Goal: Task Accomplishment & Management: Use online tool/utility

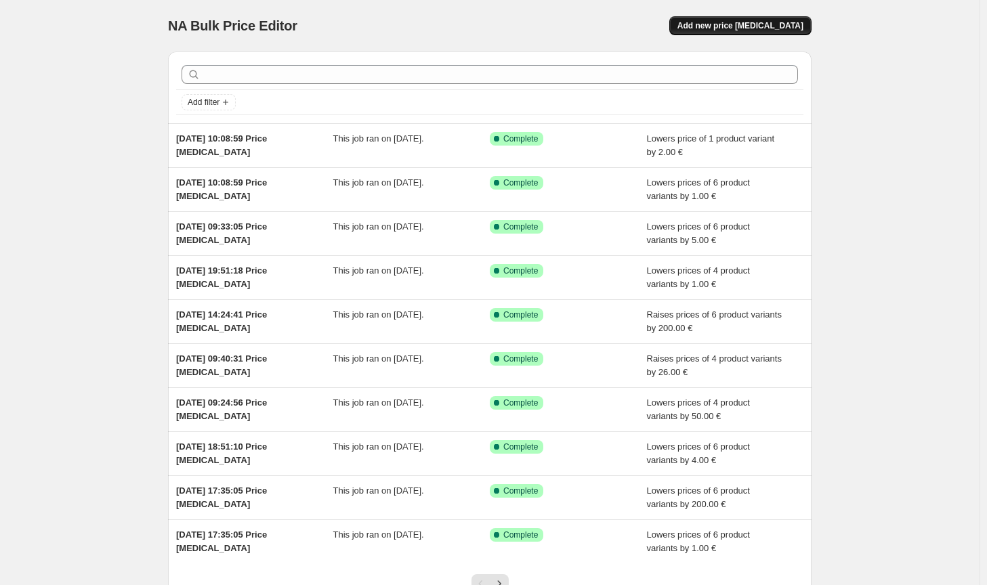
click at [721, 26] on span "Add new price [MEDICAL_DATA]" at bounding box center [740, 25] width 126 height 11
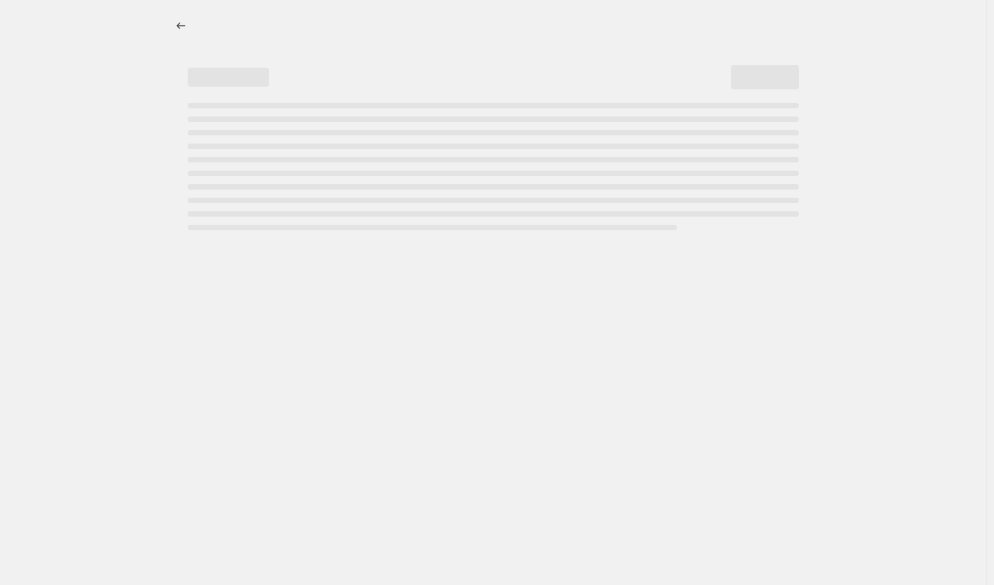
select select "percentage"
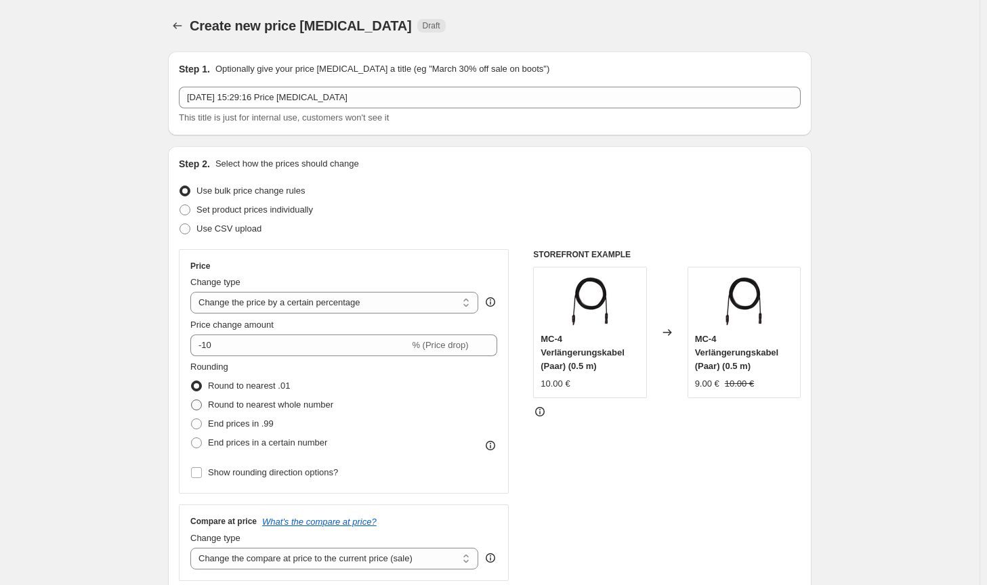
click at [272, 407] on span "Round to nearest whole number" at bounding box center [270, 405] width 125 height 10
click at [192, 400] on input "Round to nearest whole number" at bounding box center [191, 400] width 1 height 1
radio input "true"
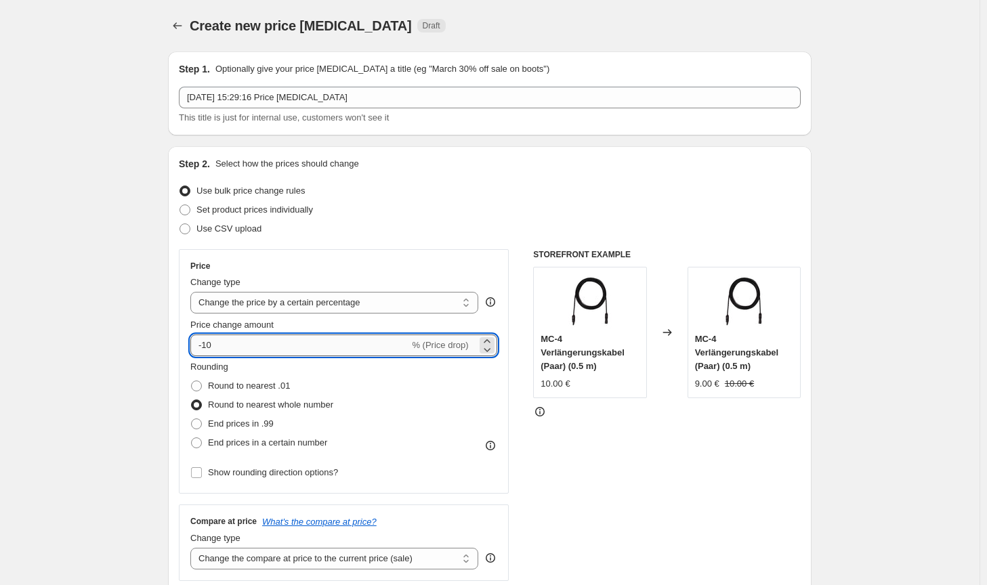
drag, startPoint x: 225, startPoint y: 351, endPoint x: 210, endPoint y: 344, distance: 16.4
click at [210, 344] on input "-10" at bounding box center [299, 346] width 219 height 22
type input "-1"
click at [341, 316] on div "Price Change type Change the price to a certain amount Change the price by a ce…" at bounding box center [343, 371] width 307 height 221
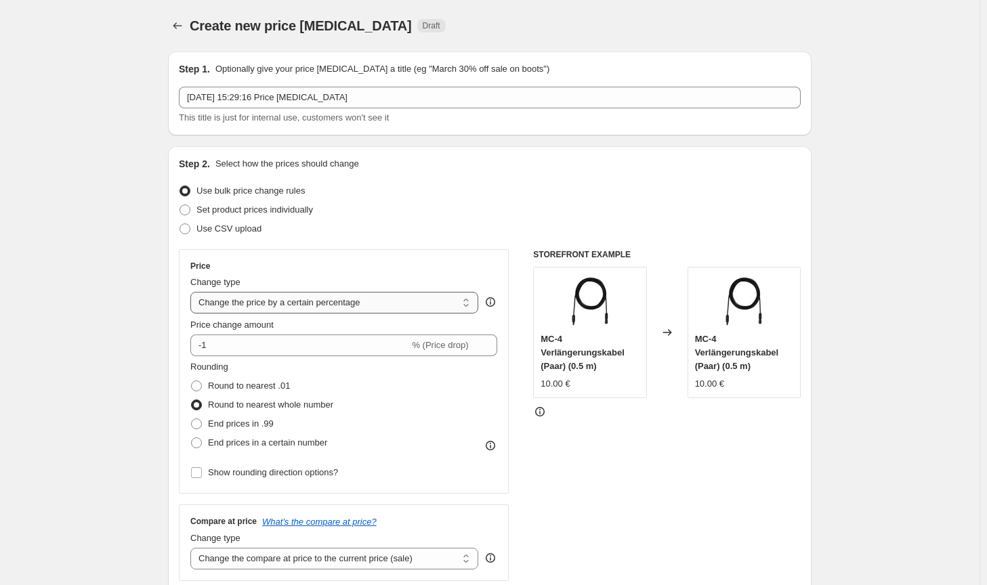
click at [342, 300] on select "Change the price to a certain amount Change the price by a certain amount Chang…" at bounding box center [334, 303] width 288 height 22
select select "by"
click at [193, 292] on select "Change the price to a certain amount Change the price by a certain amount Chang…" at bounding box center [334, 303] width 288 height 22
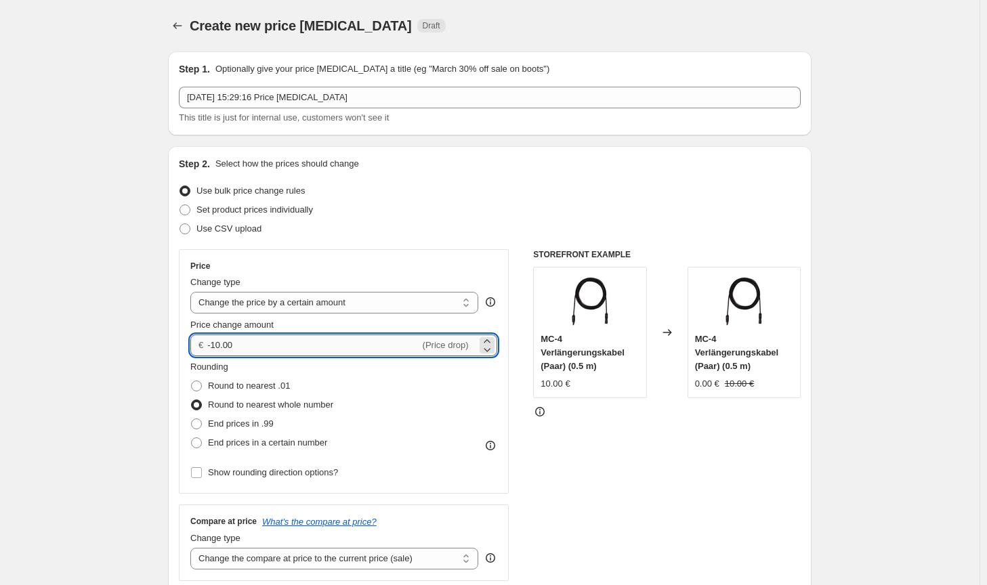
drag, startPoint x: 232, startPoint y: 351, endPoint x: 217, endPoint y: 348, distance: 15.8
click at [217, 348] on input "-10.00" at bounding box center [313, 346] width 212 height 22
click at [243, 347] on input "-10" at bounding box center [313, 346] width 212 height 22
type input "-1.00"
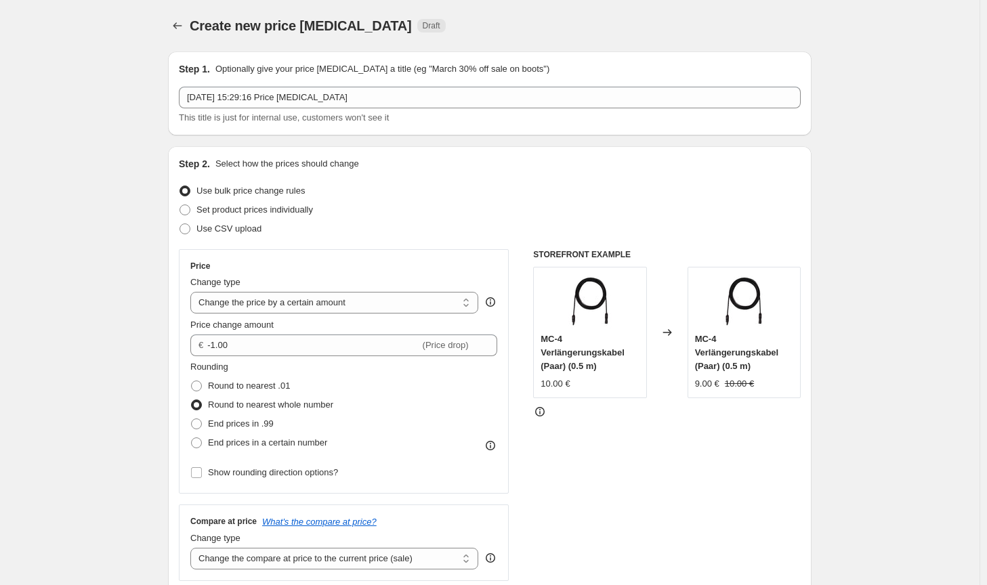
click at [617, 507] on div "STOREFRONT EXAMPLE MC-4 Verlängerungskabel (Paar) (0.5 m) 10.00 € Changed to MC…" at bounding box center [667, 415] width 268 height 332
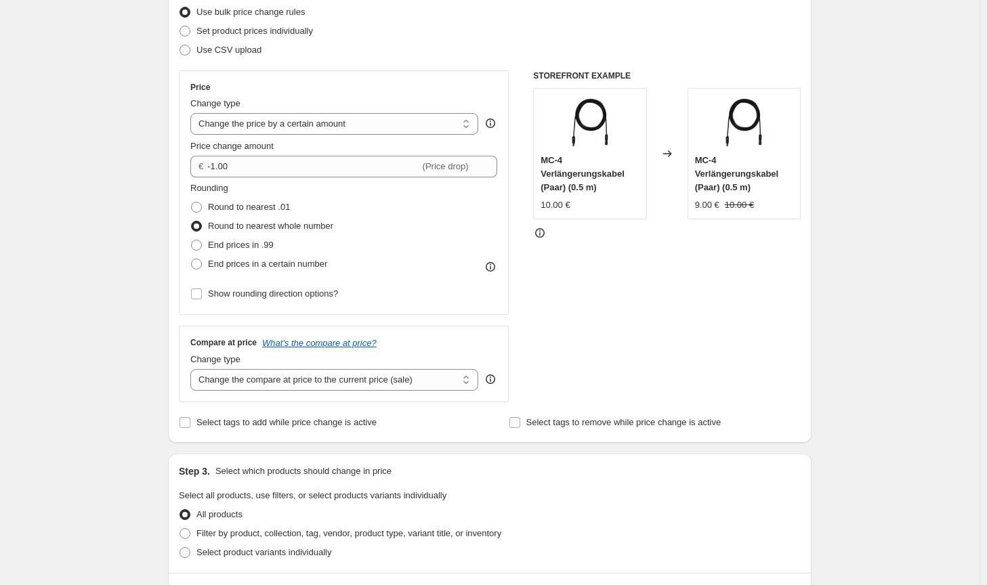
scroll to position [271, 0]
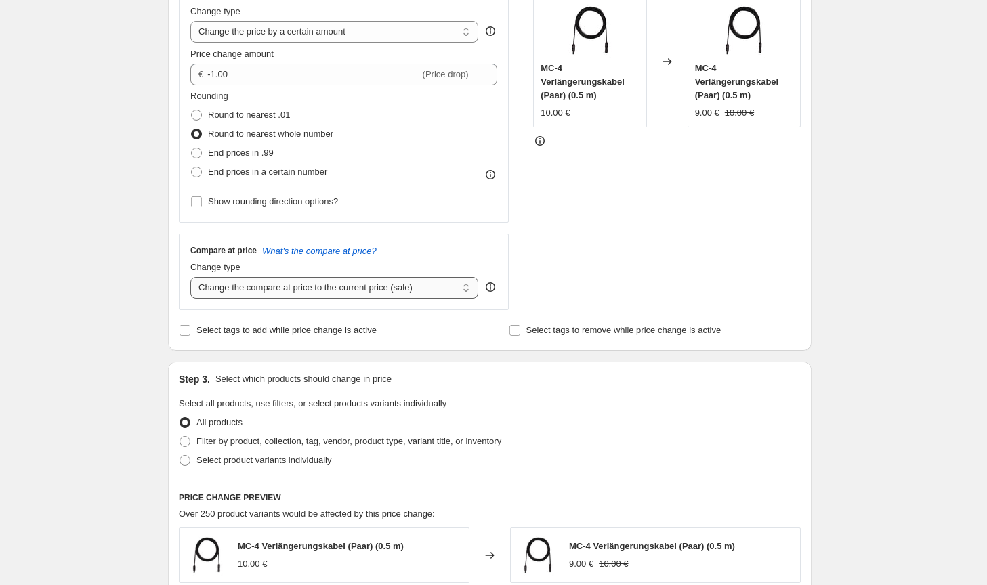
click at [421, 293] on select "Change the compare at price to the current price (sale) Change the compare at p…" at bounding box center [334, 288] width 288 height 22
select select "no_change"
click at [193, 277] on select "Change the compare at price to the current price (sale) Change the compare at p…" at bounding box center [334, 288] width 288 height 22
click at [425, 438] on span "Filter by product, collection, tag, vendor, product type, variant title, or inv…" at bounding box center [348, 441] width 305 height 10
click at [180, 437] on input "Filter by product, collection, tag, vendor, product type, variant title, or inv…" at bounding box center [179, 436] width 1 height 1
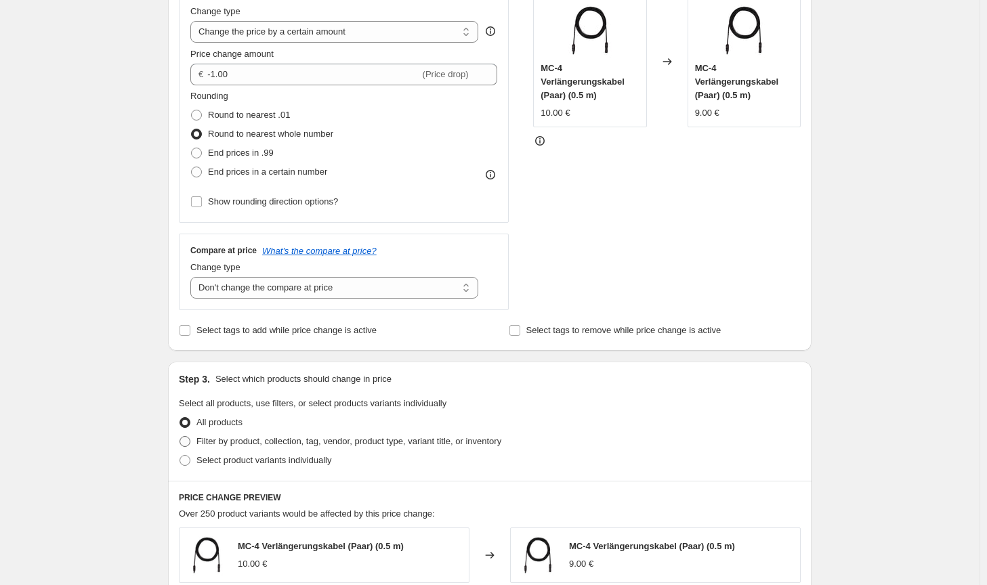
radio input "true"
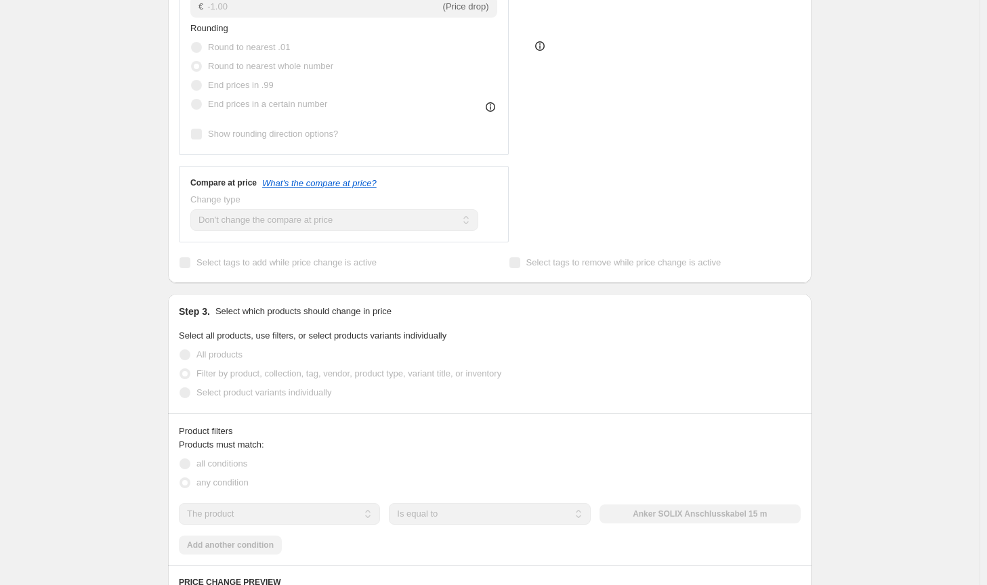
scroll to position [406, 0]
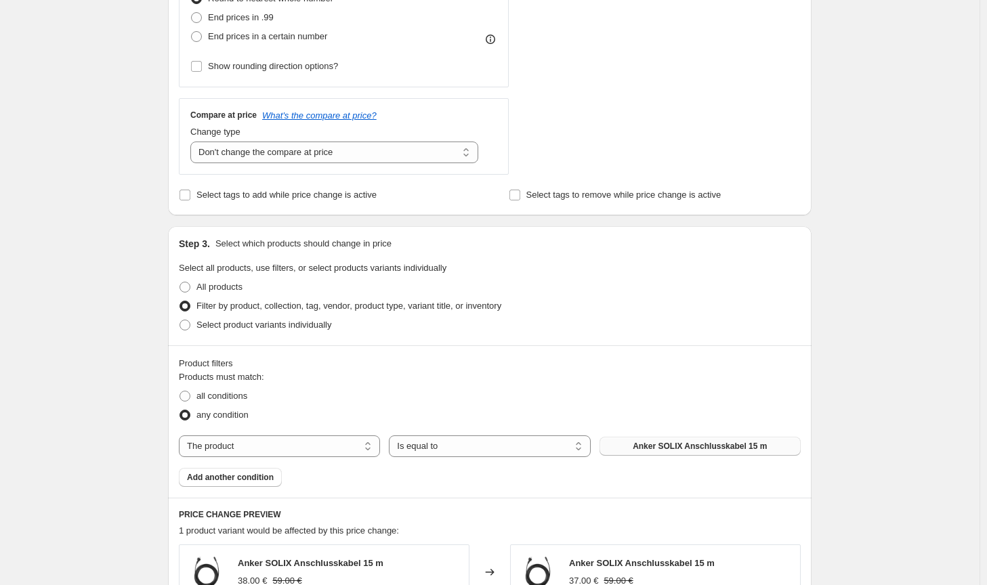
click at [654, 442] on span "Anker SOLIX Anschlusskabel 15 m" at bounding box center [700, 446] width 134 height 11
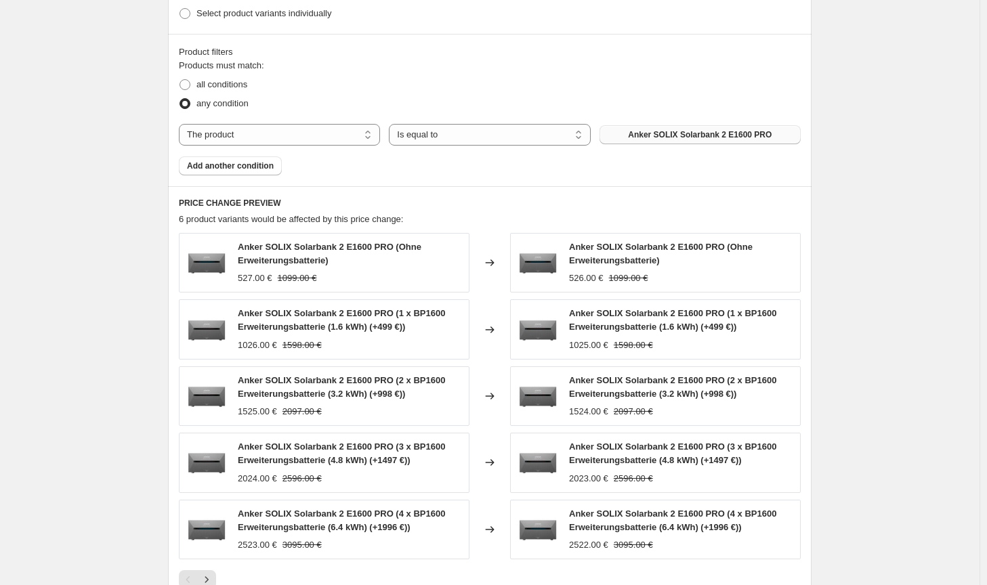
scroll to position [942, 0]
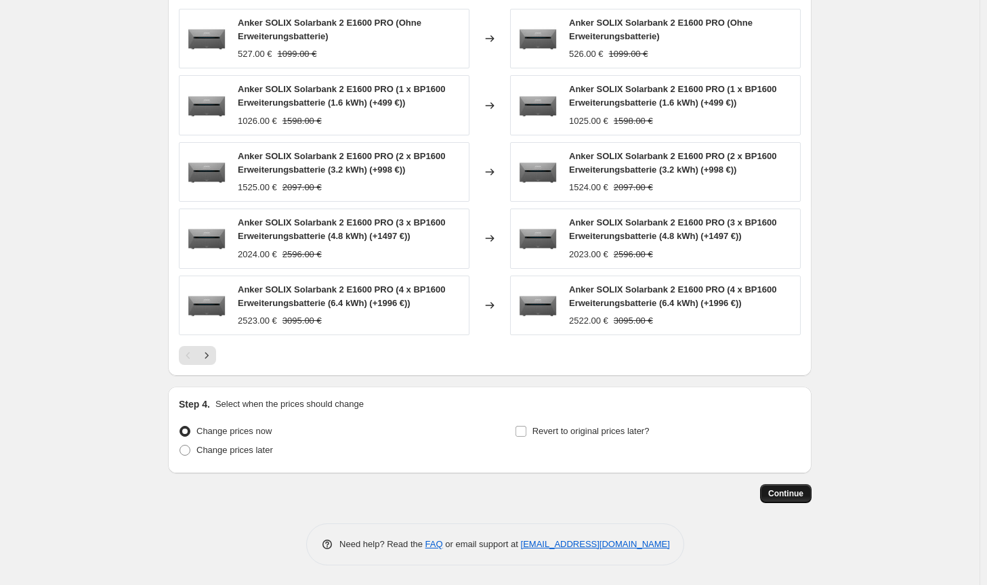
click at [800, 498] on button "Continue" at bounding box center [785, 493] width 51 height 19
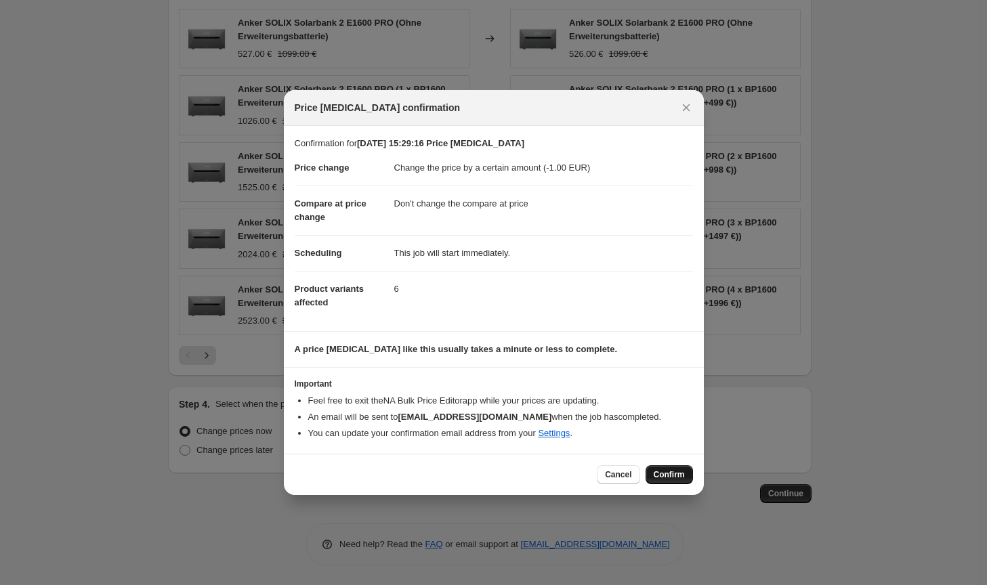
click at [662, 467] on button "Confirm" at bounding box center [668, 474] width 47 height 19
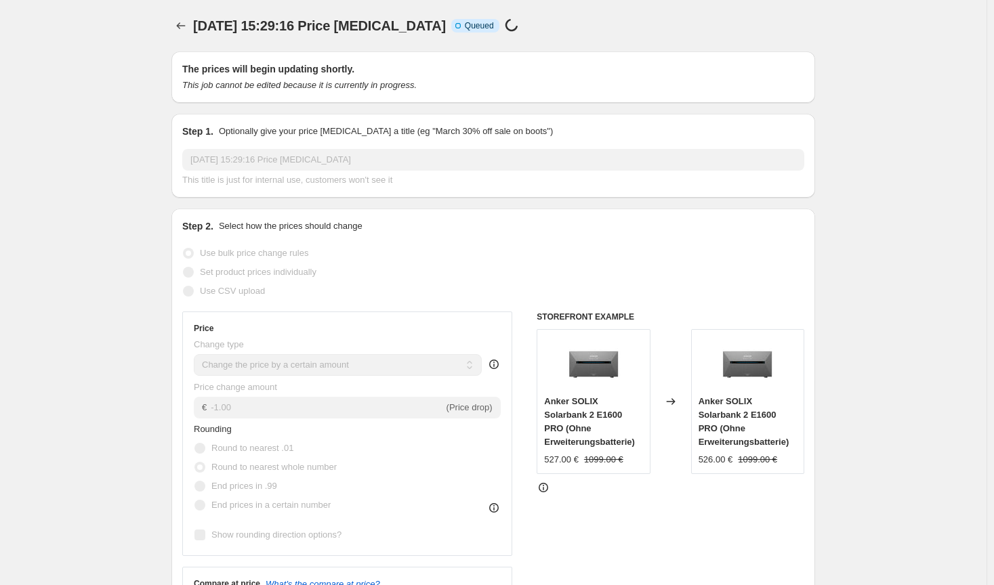
select select "by"
select select "no_change"
